Goal: Information Seeking & Learning: Learn about a topic

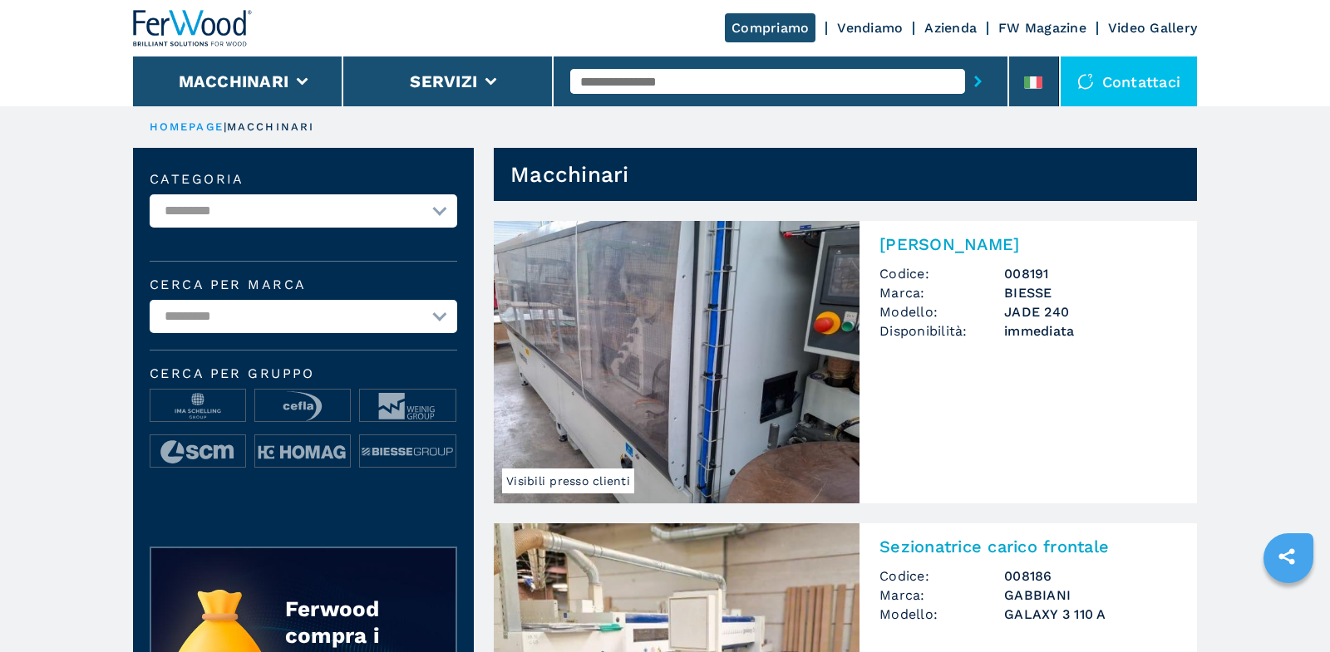
click at [875, 76] on input "text" at bounding box center [767, 81] width 395 height 25
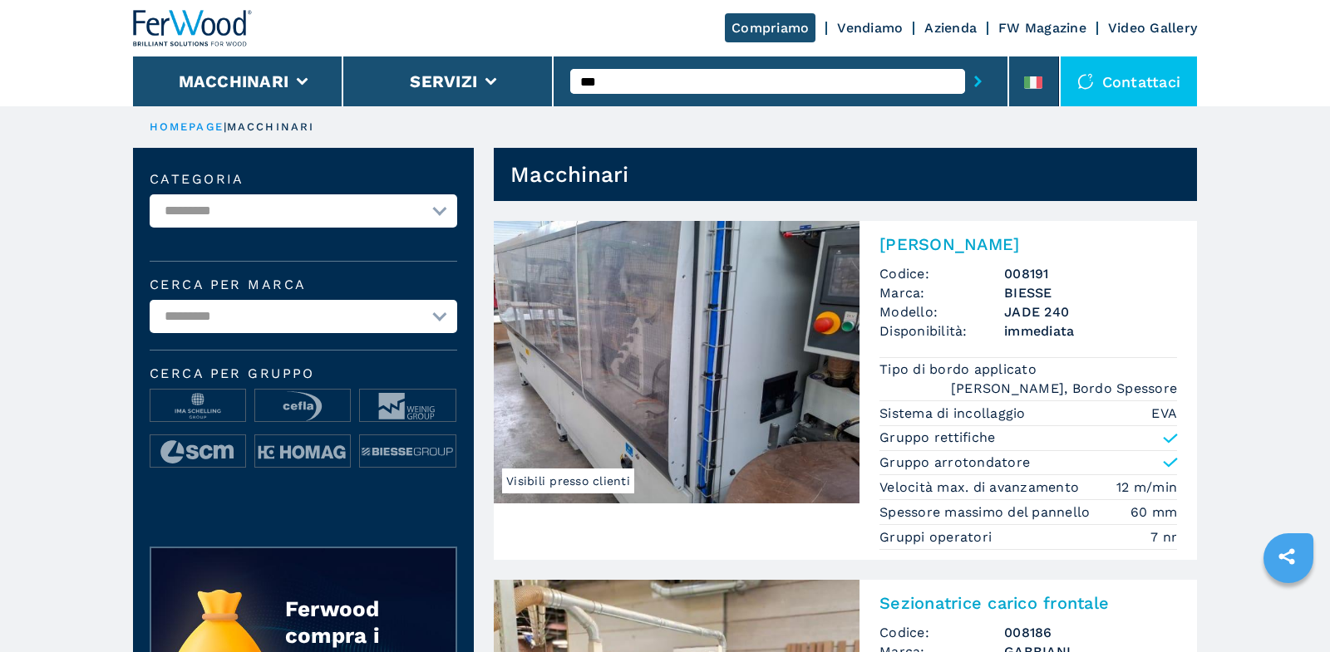
click at [965, 62] on button "submit-button" at bounding box center [978, 81] width 26 height 38
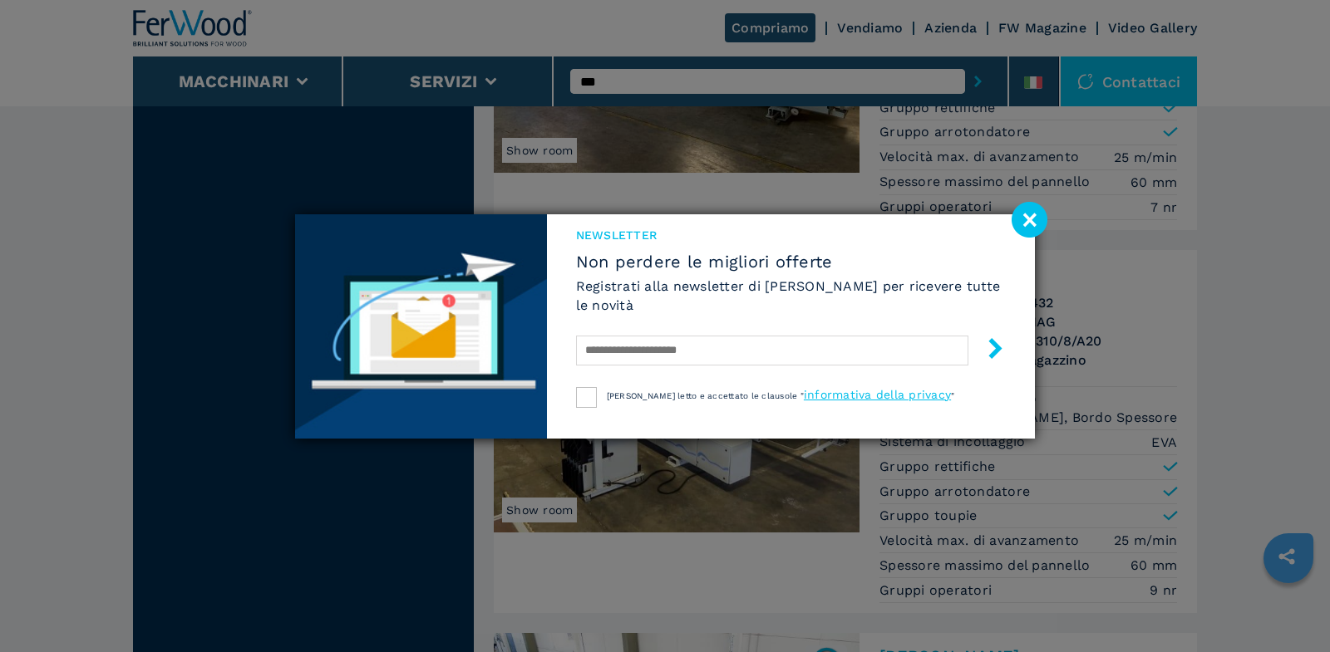
scroll to position [1943, 0]
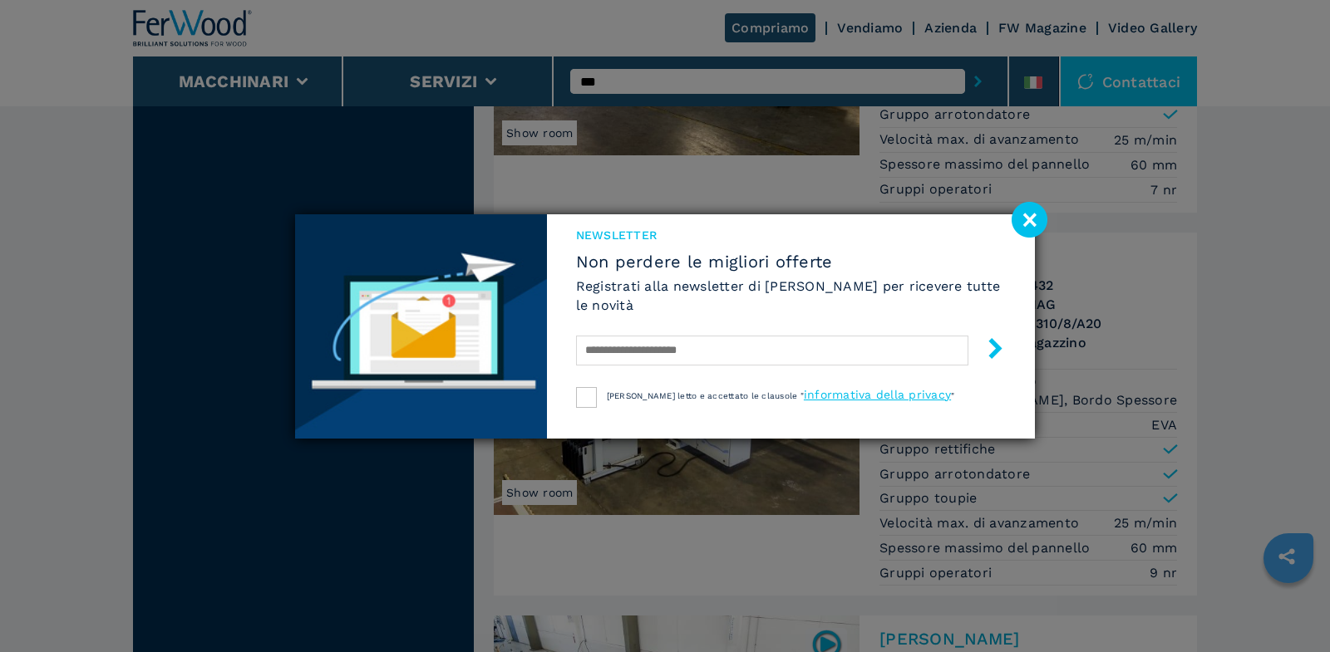
click at [1031, 220] on image at bounding box center [1029, 220] width 36 height 36
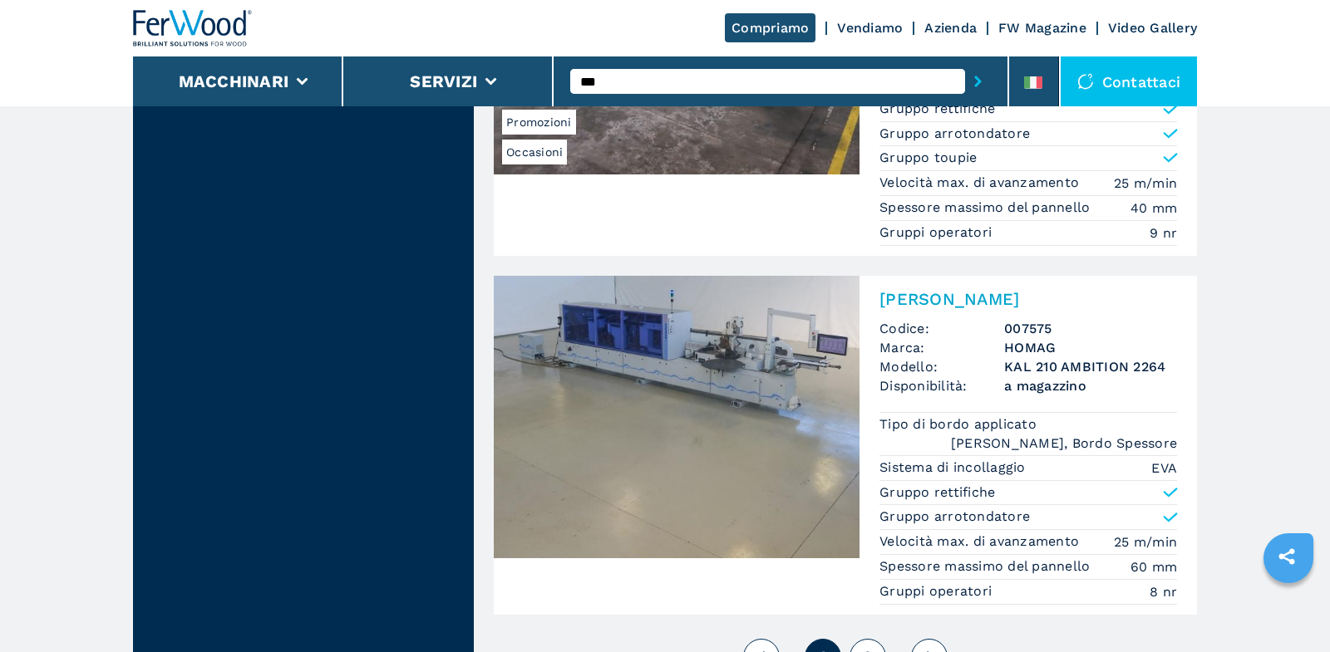
scroll to position [4265, 0]
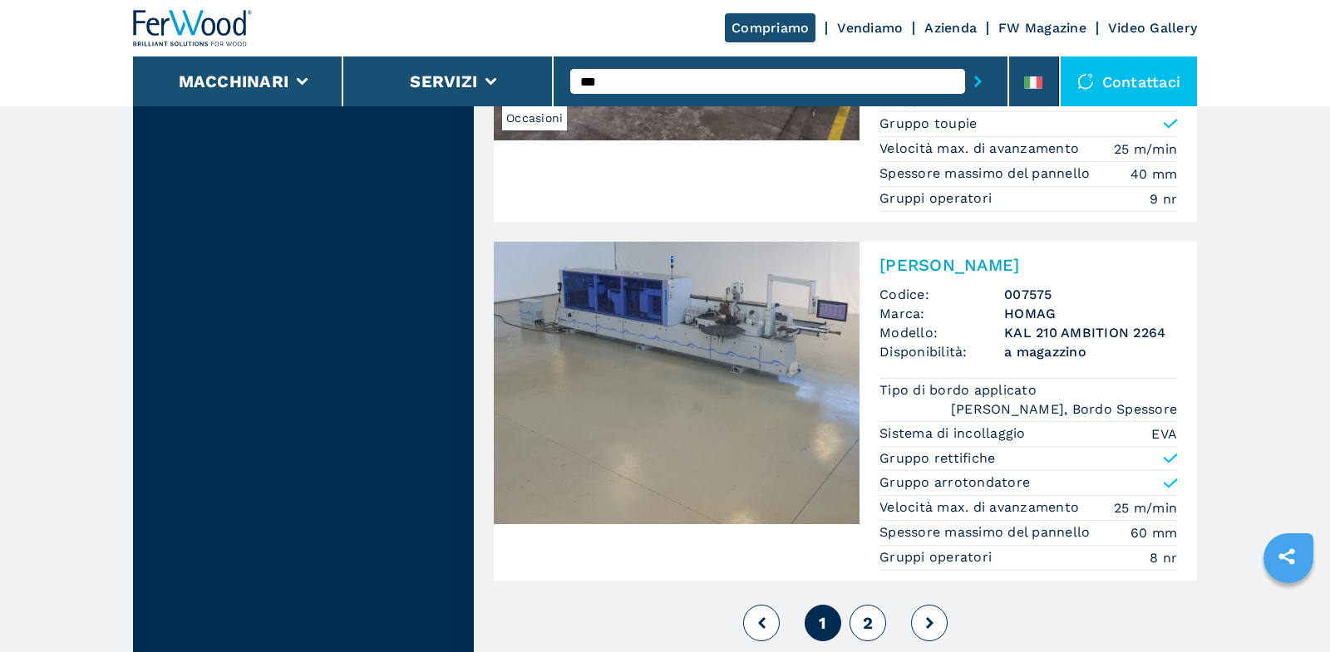
click at [871, 613] on span "2" at bounding box center [868, 623] width 10 height 20
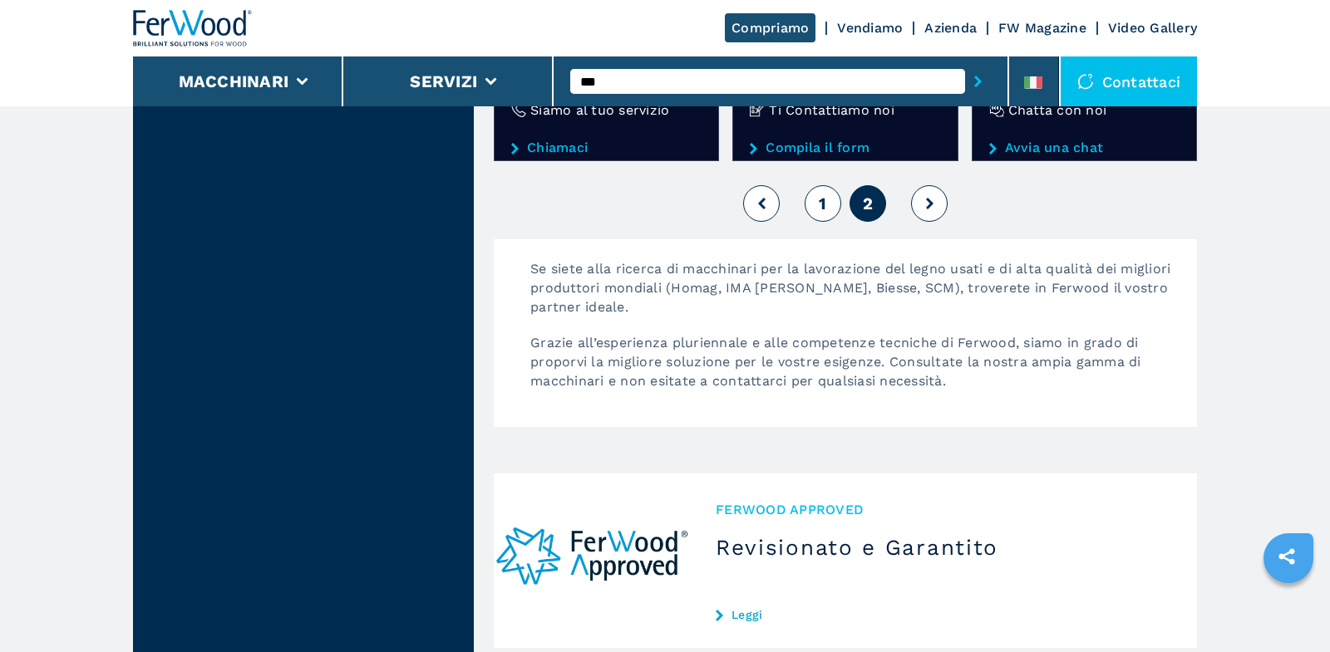
scroll to position [2146, 0]
click at [817, 194] on button "1" at bounding box center [822, 204] width 37 height 37
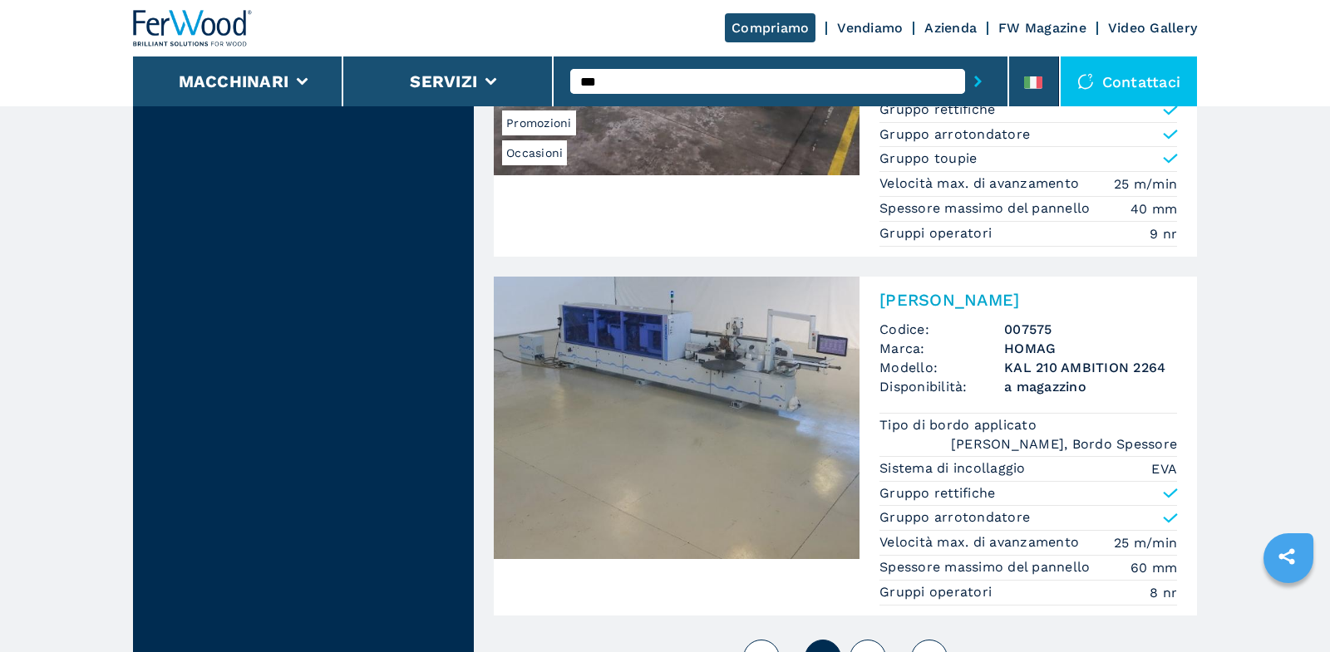
scroll to position [4306, 0]
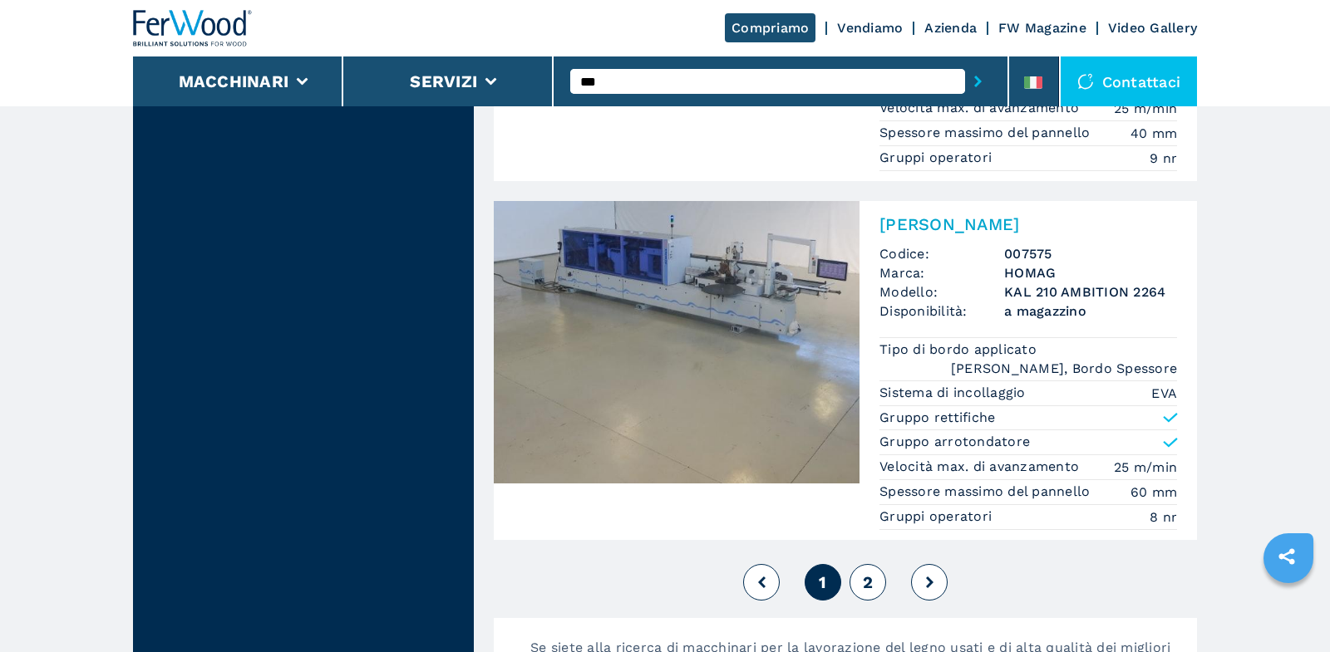
click at [868, 573] on span "2" at bounding box center [868, 583] width 10 height 20
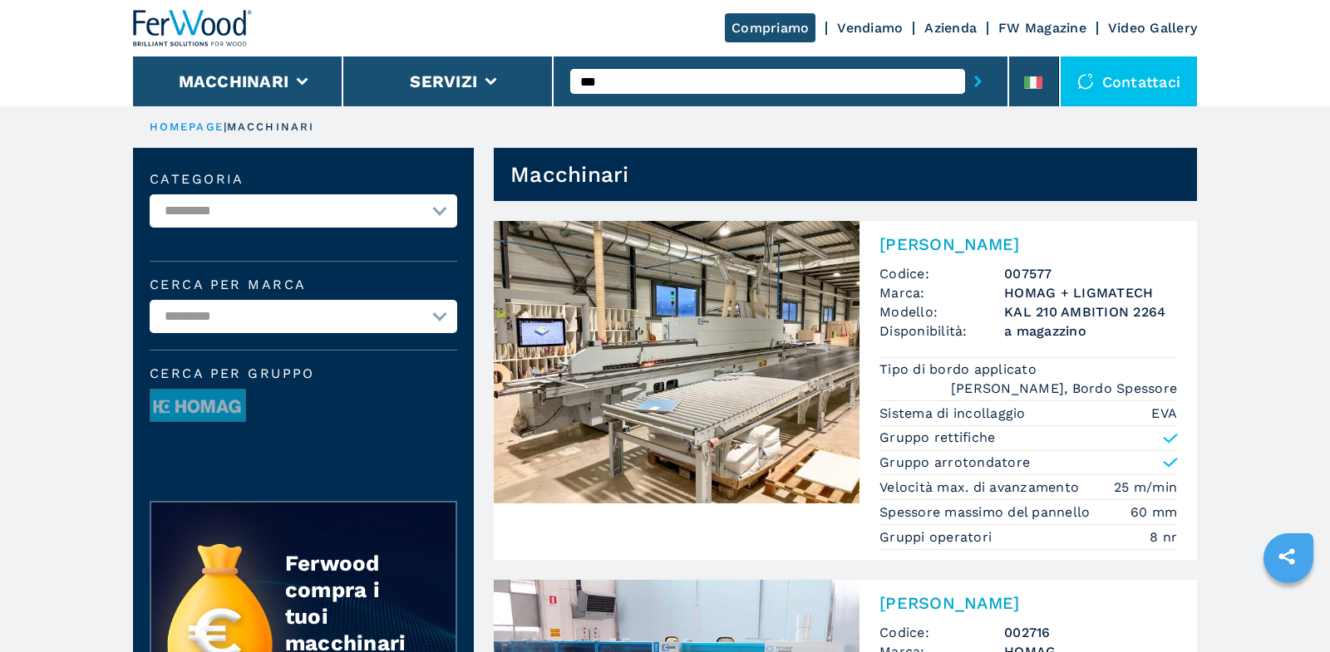
click at [771, 81] on input "***" at bounding box center [767, 81] width 395 height 25
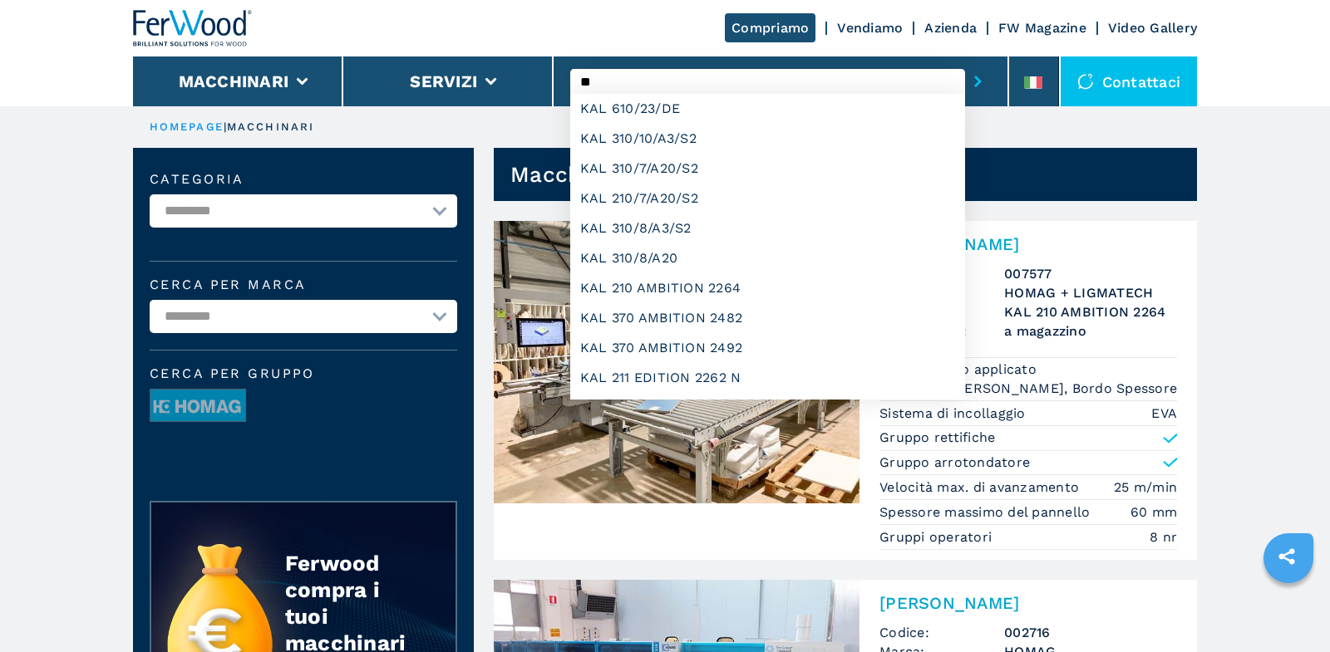
type input "*"
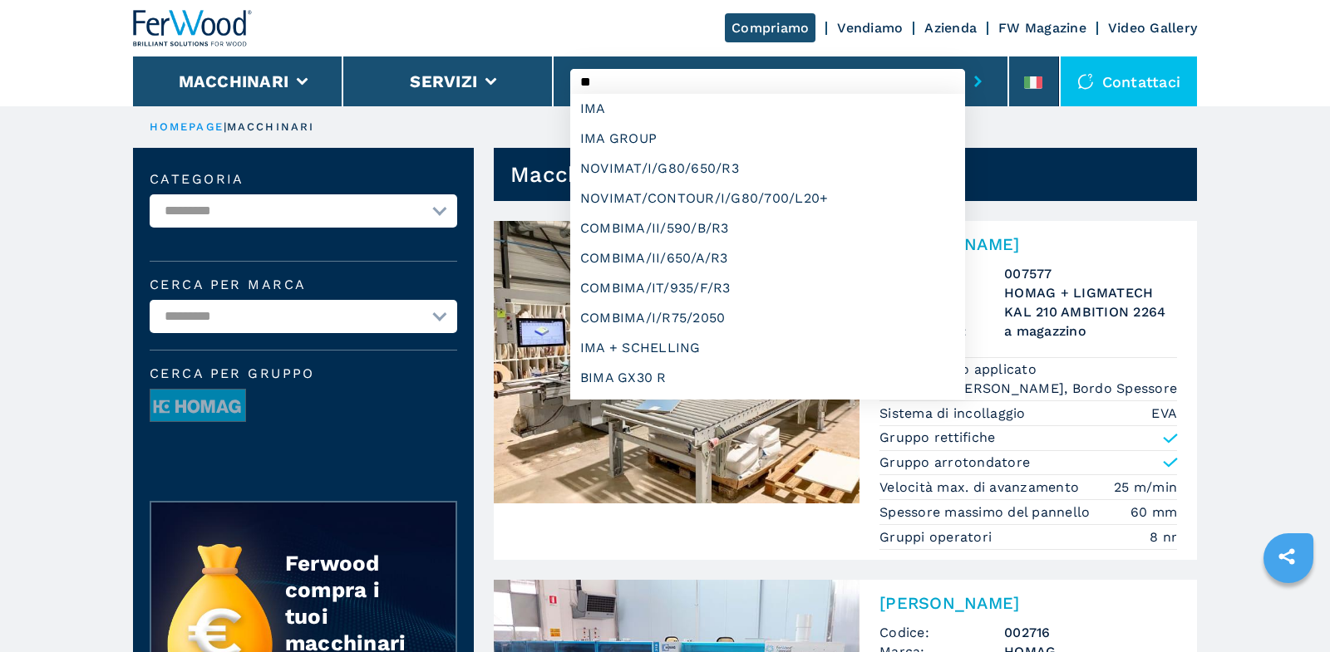
type input "*"
